Goal: Task Accomplishment & Management: Manage account settings

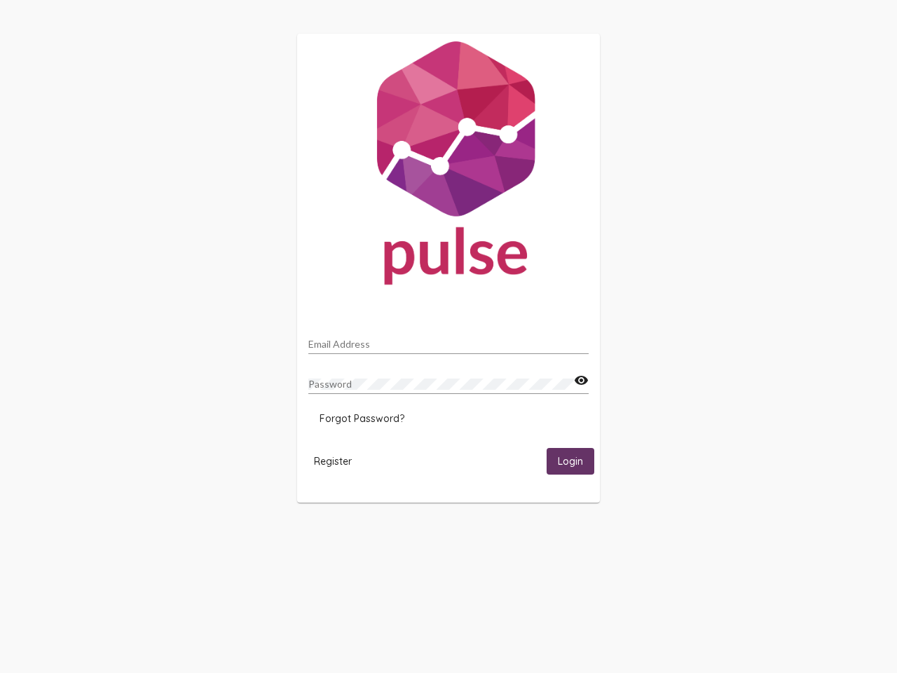
click at [449, 340] on input "Email Address" at bounding box center [448, 344] width 280 height 11
click at [581, 381] on mat-icon "visibility" at bounding box center [581, 380] width 15 height 17
click at [362, 418] on span "Forgot Password?" at bounding box center [362, 418] width 85 height 13
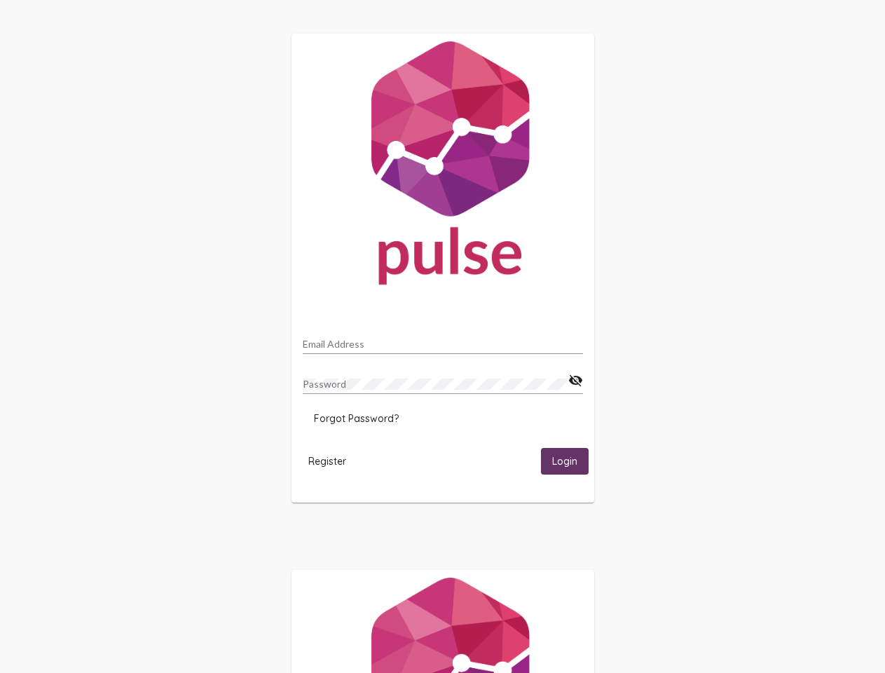
click at [333, 460] on span "Register" at bounding box center [327, 461] width 38 height 13
click at [570, 460] on span "Login" at bounding box center [564, 462] width 25 height 13
